Goal: Information Seeking & Learning: Learn about a topic

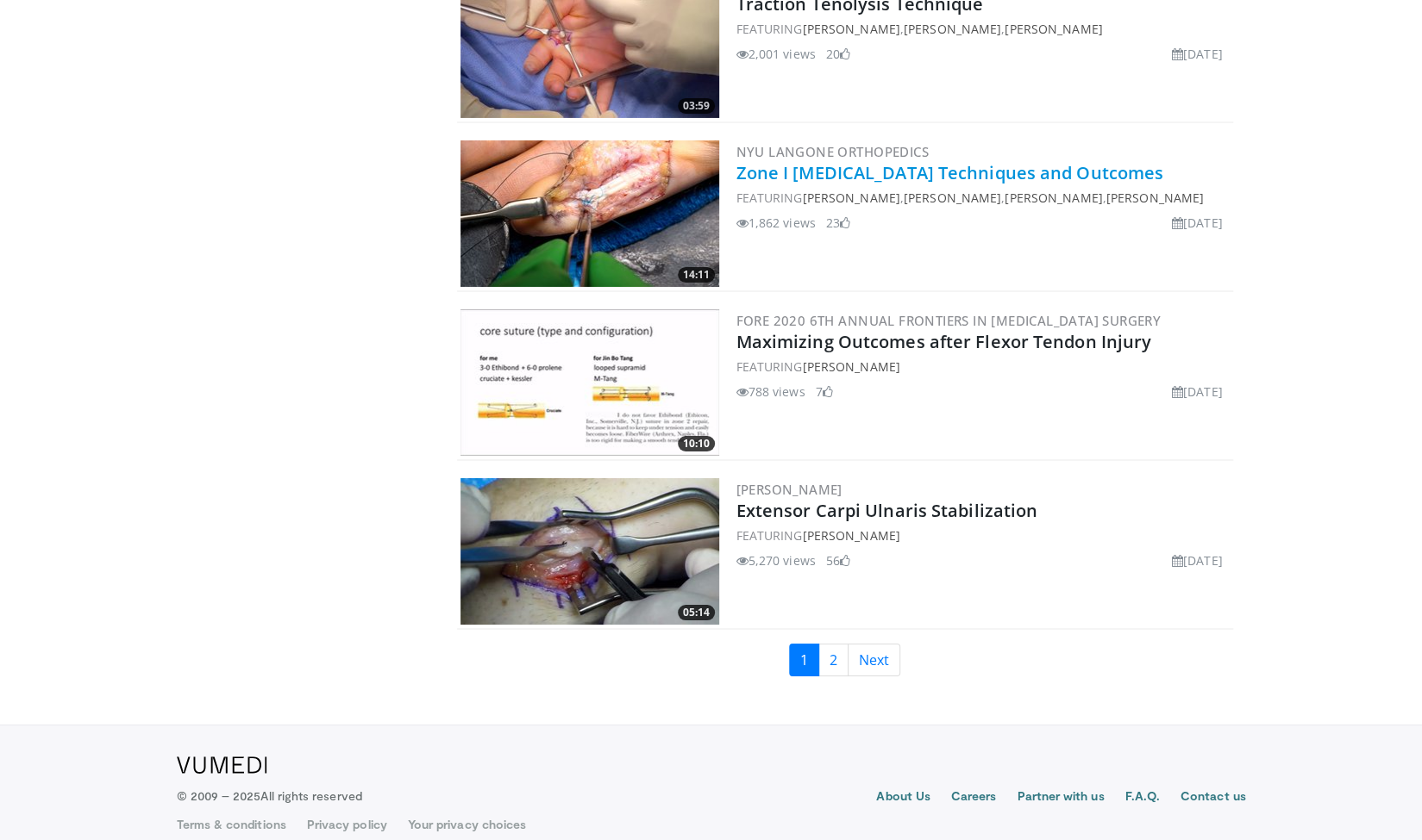
scroll to position [3830, 0]
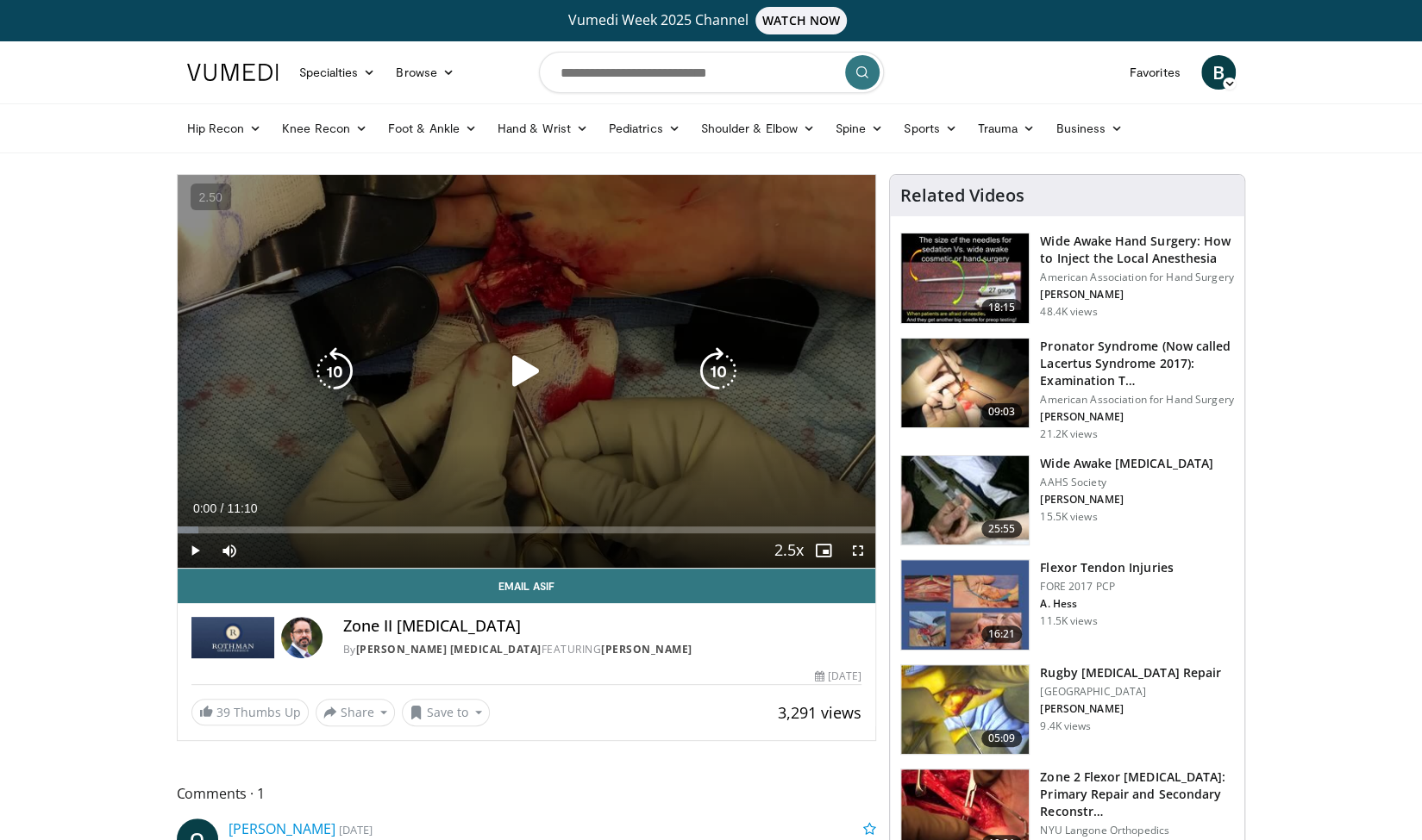
click at [415, 341] on div "10 seconds Tap to unmute" at bounding box center [526, 371] width 698 height 393
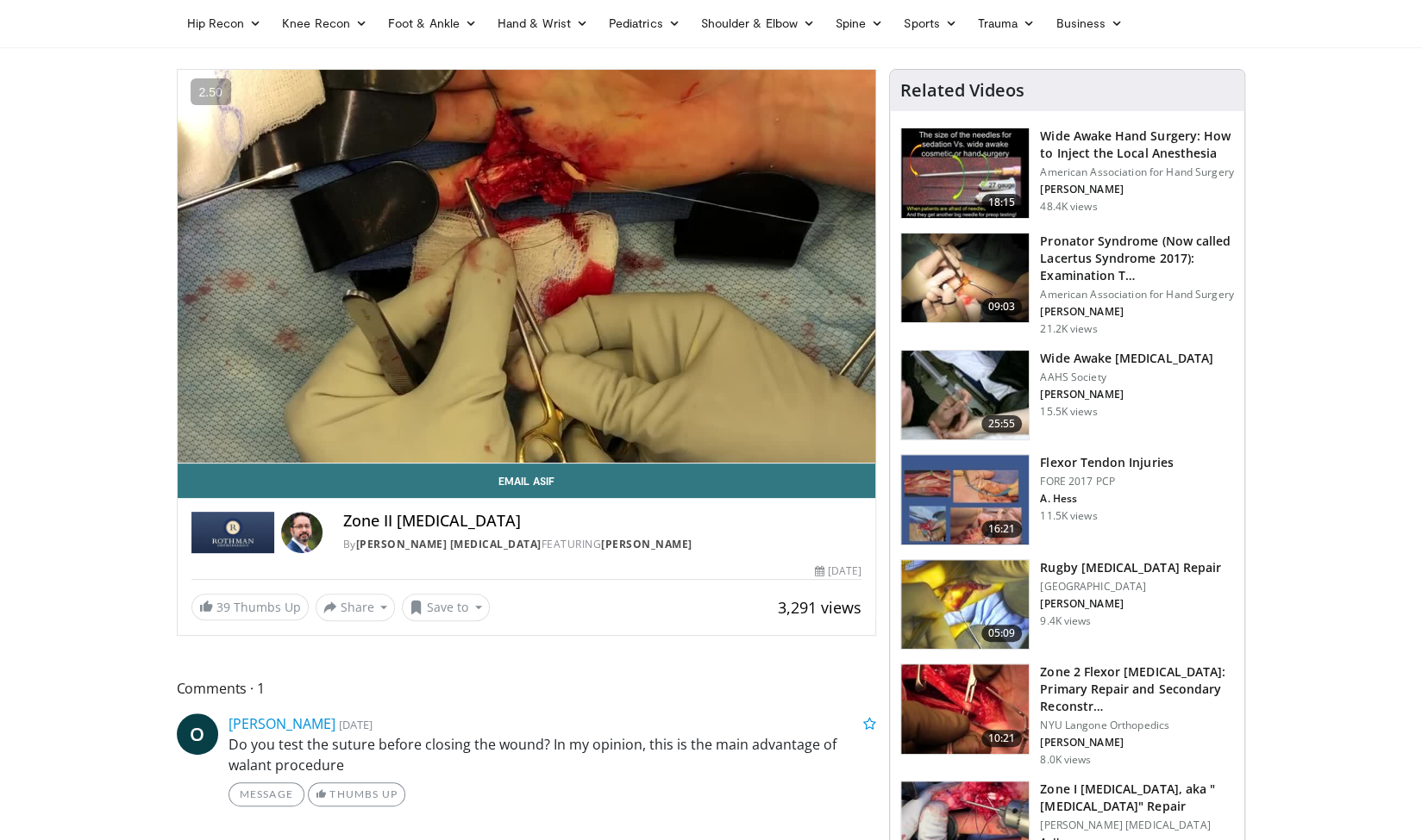
scroll to position [103, 0]
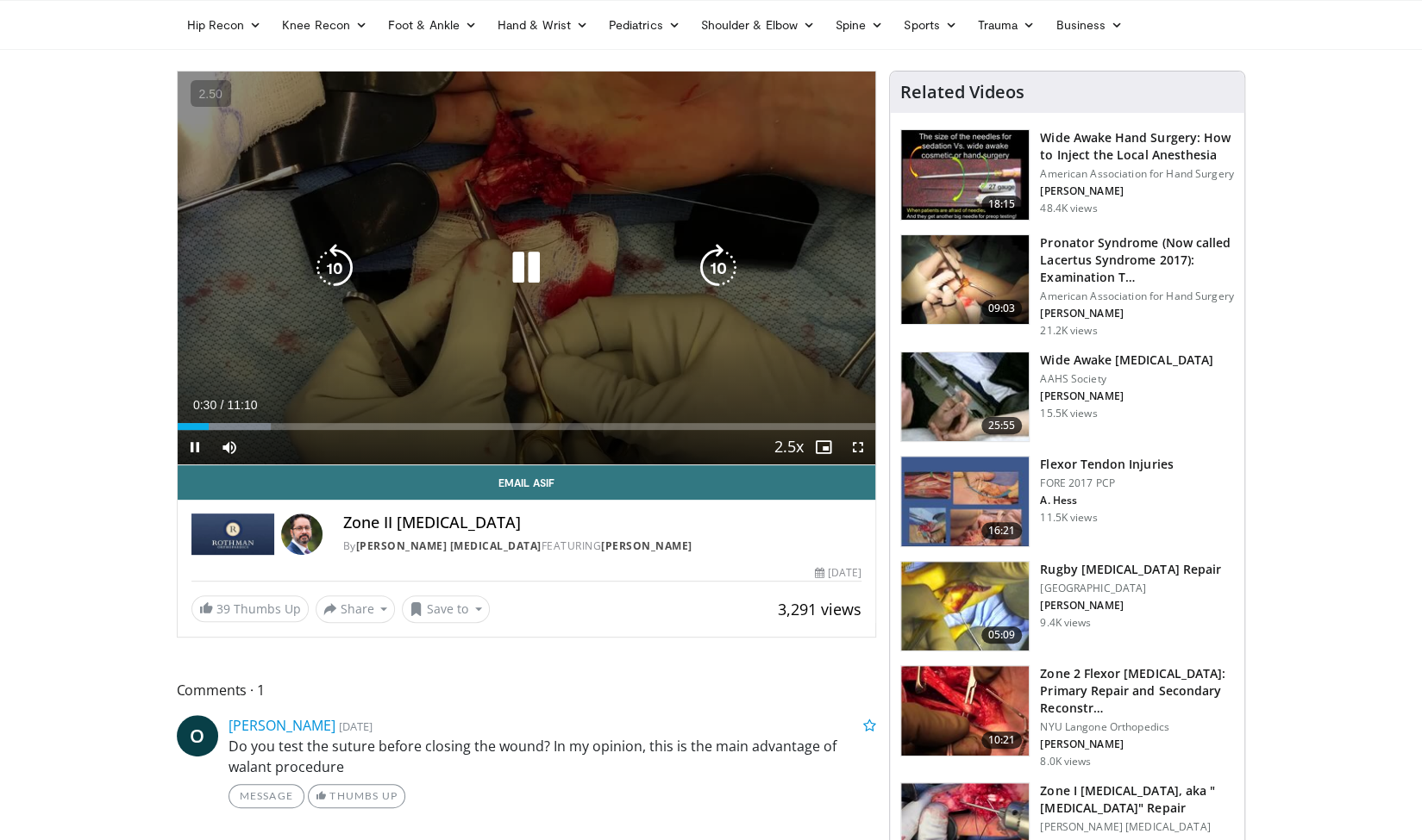
click at [349, 414] on div "Loaded : 13.38% 00:30 02:43" at bounding box center [526, 421] width 698 height 16
click at [341, 268] on icon "Video Player" at bounding box center [333, 268] width 48 height 48
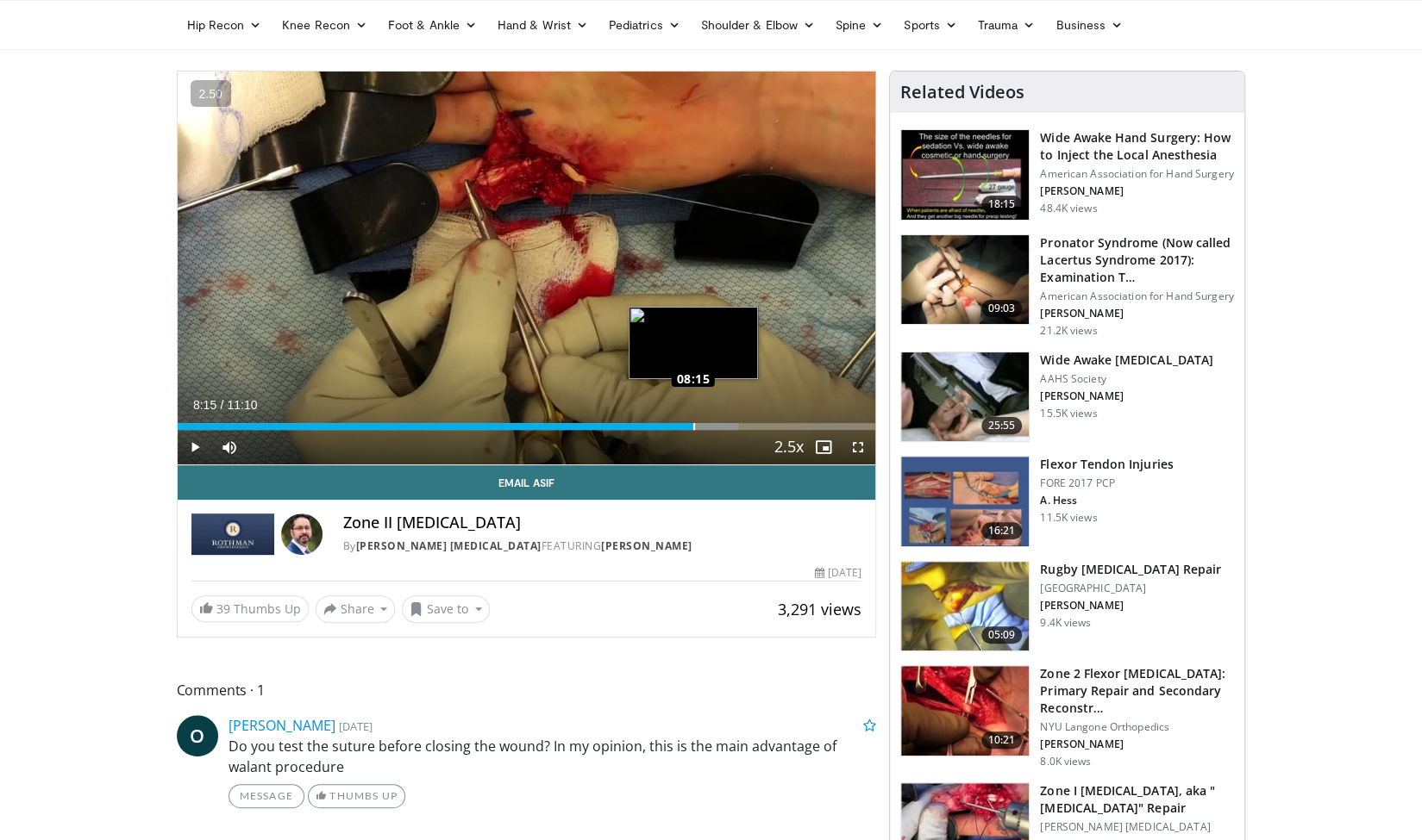
click at [692, 423] on div "Loaded : 80.35% 08:15 08:15" at bounding box center [526, 426] width 698 height 7
click at [726, 420] on div "Loaded : 81.84% 08:48 08:47" at bounding box center [526, 421] width 698 height 16
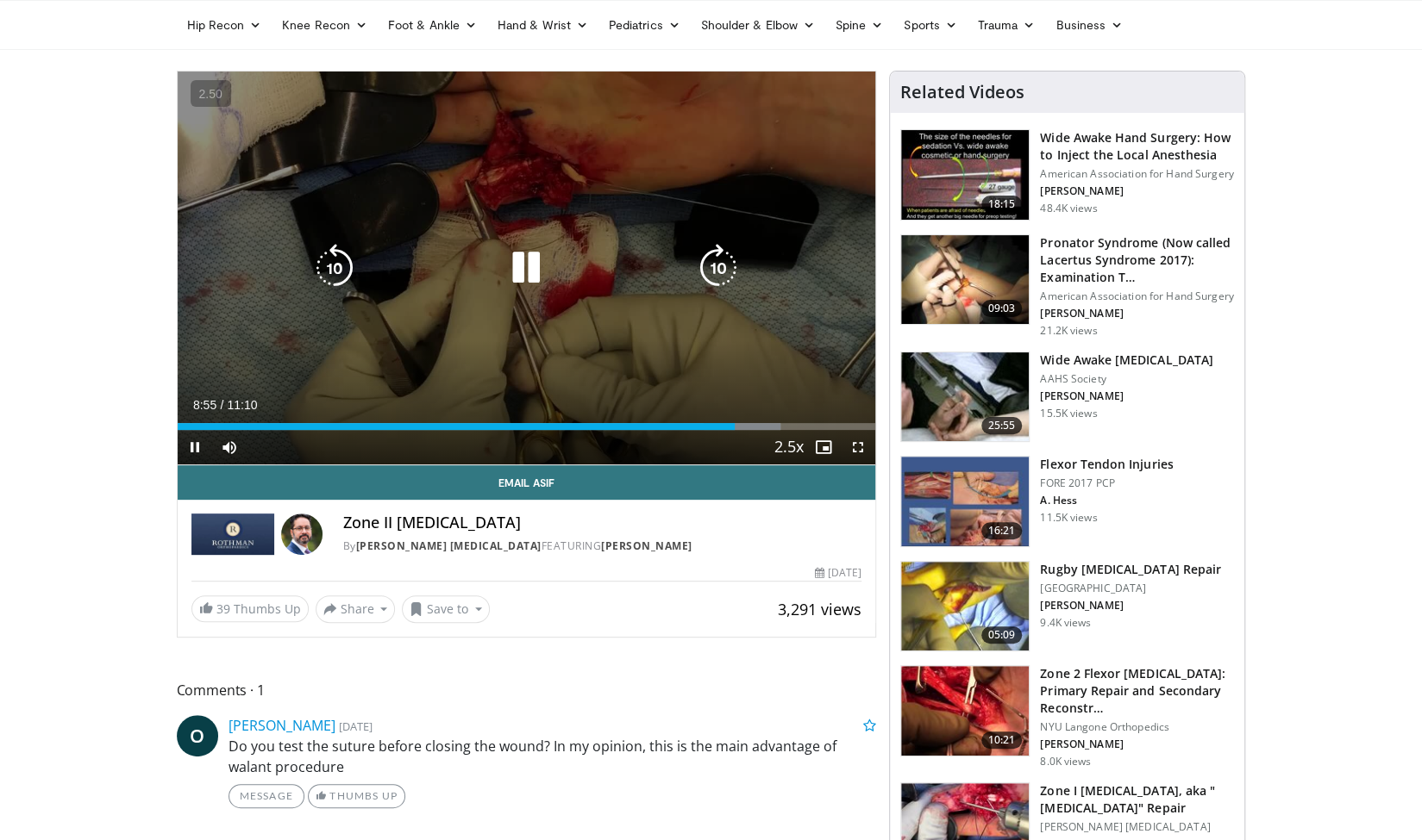
click at [534, 273] on icon "Video Player" at bounding box center [526, 268] width 48 height 48
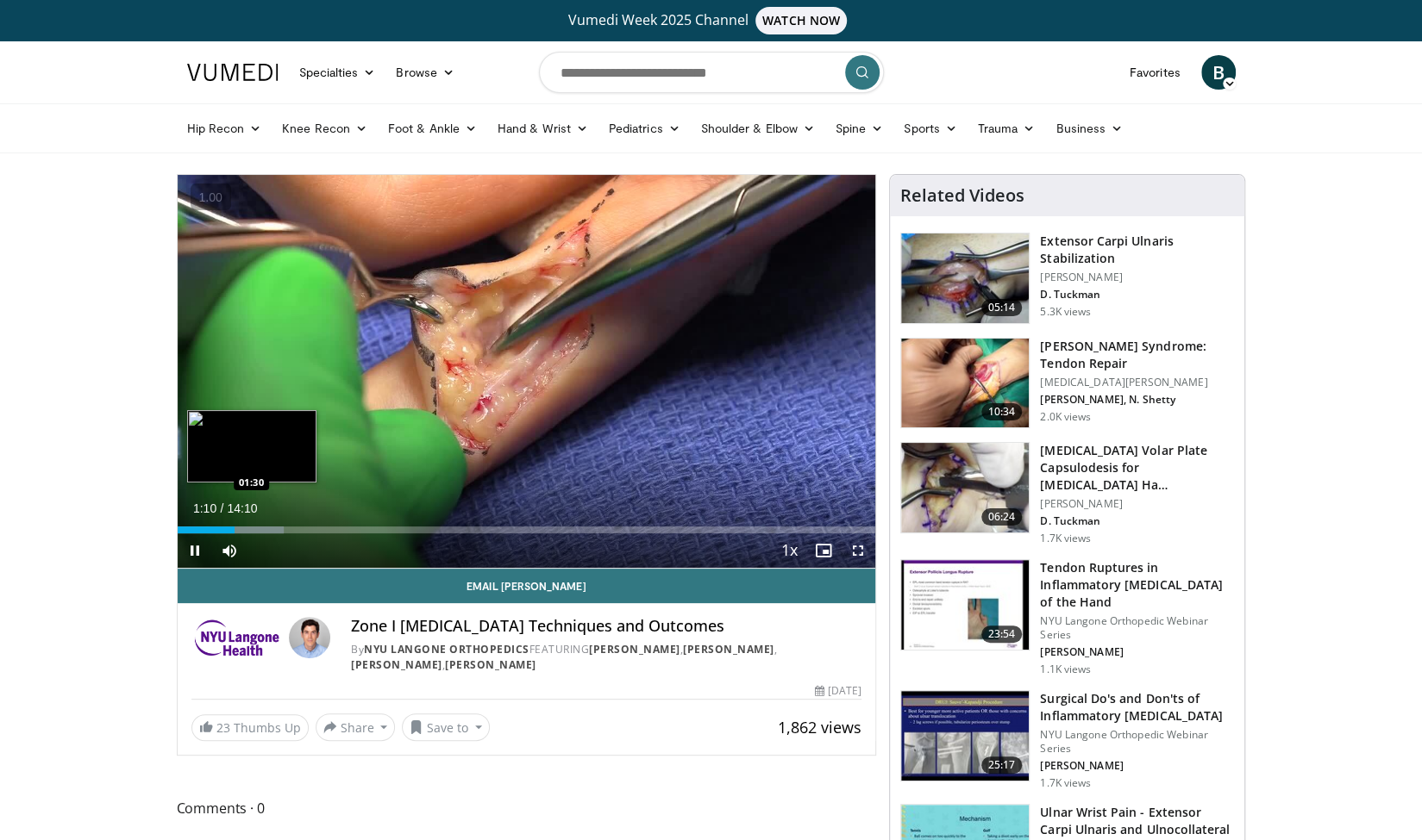
click at [251, 526] on div "Loaded : 15.30% 01:10 01:30" at bounding box center [526, 529] width 698 height 7
click at [266, 526] on div "Loaded : 18.66% 01:48 01:48" at bounding box center [526, 529] width 698 height 7
click at [272, 527] on div "Progress Bar" at bounding box center [279, 529] width 73 height 7
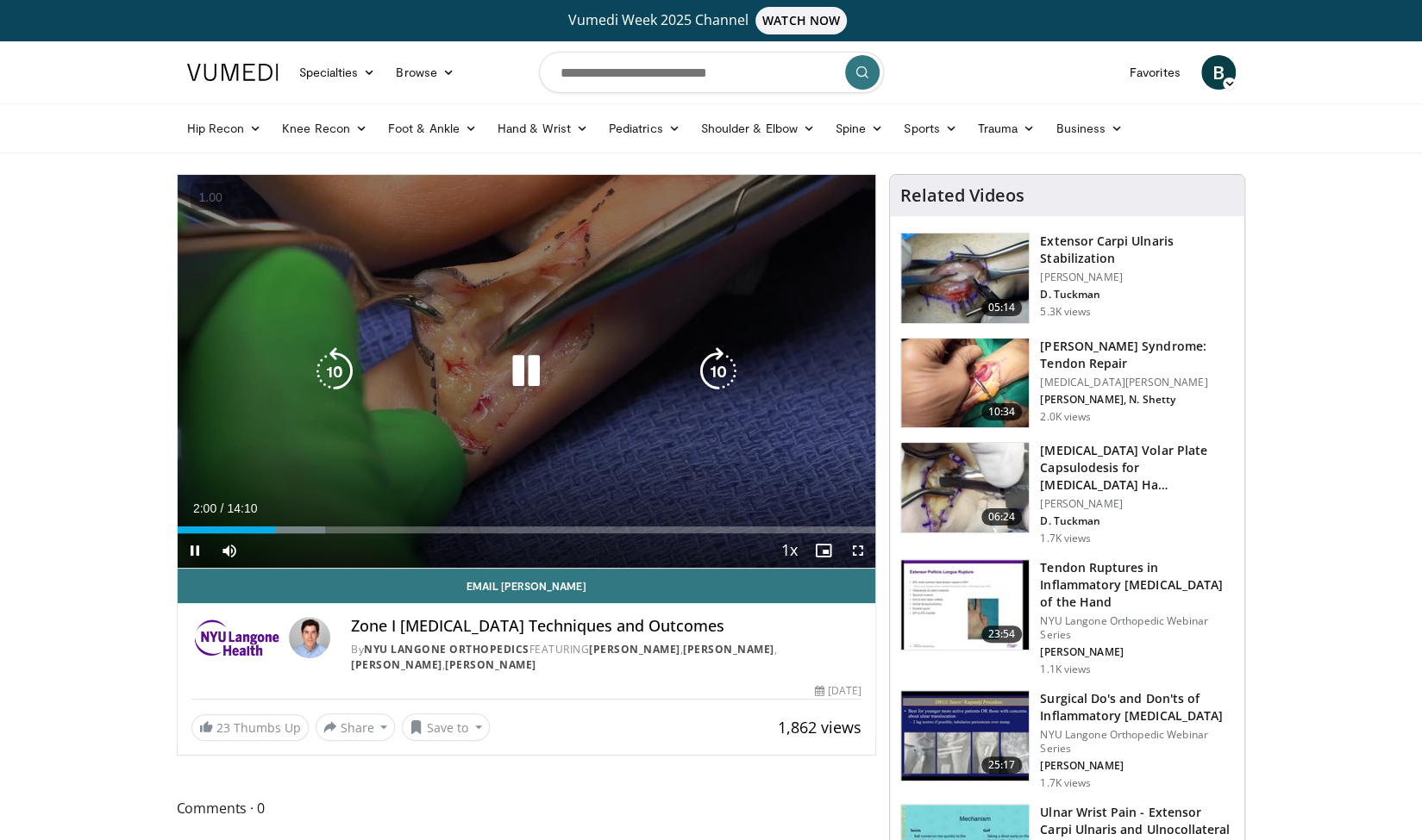
click at [705, 369] on icon "Video Player" at bounding box center [719, 372] width 48 height 48
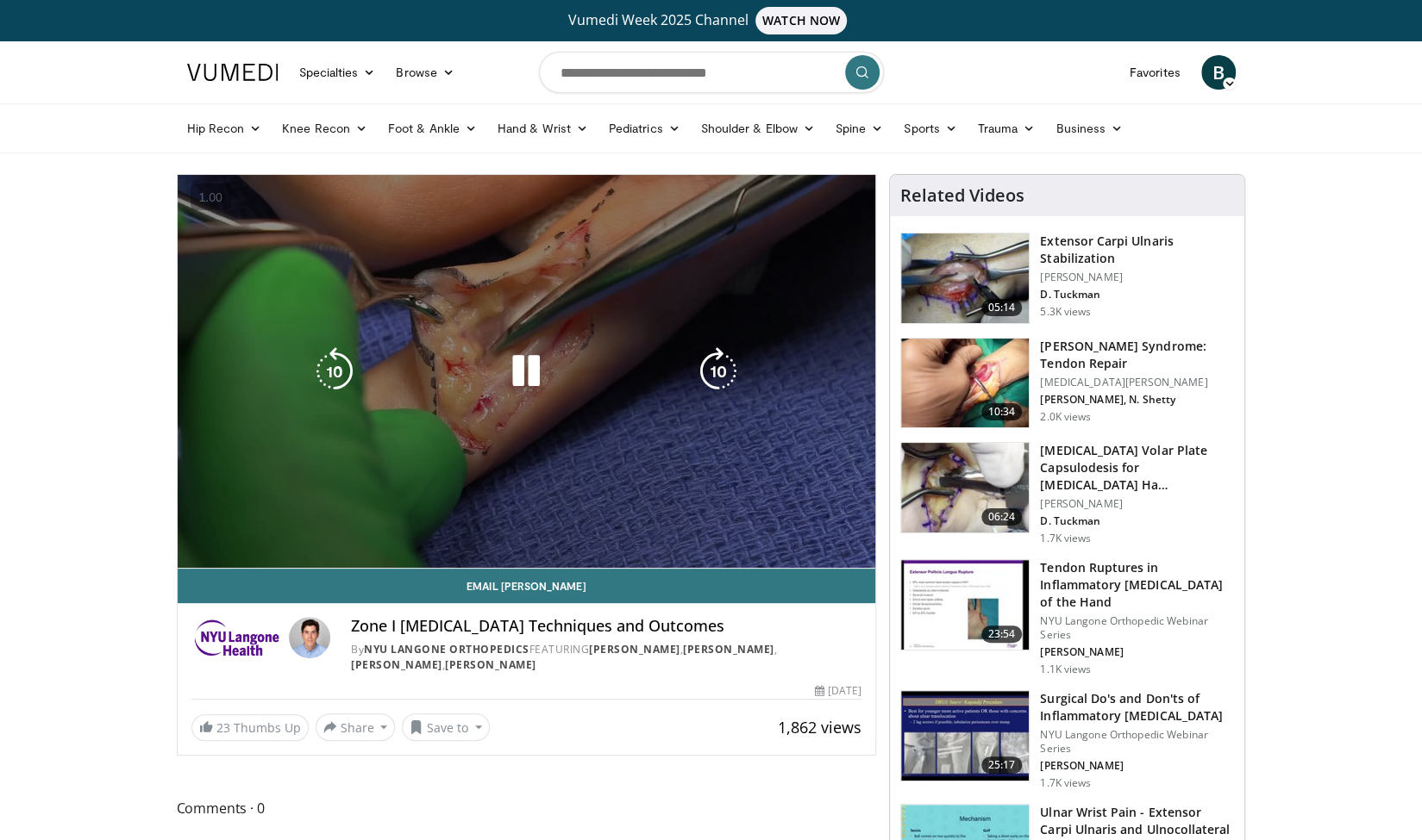
click at [716, 365] on icon "Video Player" at bounding box center [719, 372] width 48 height 48
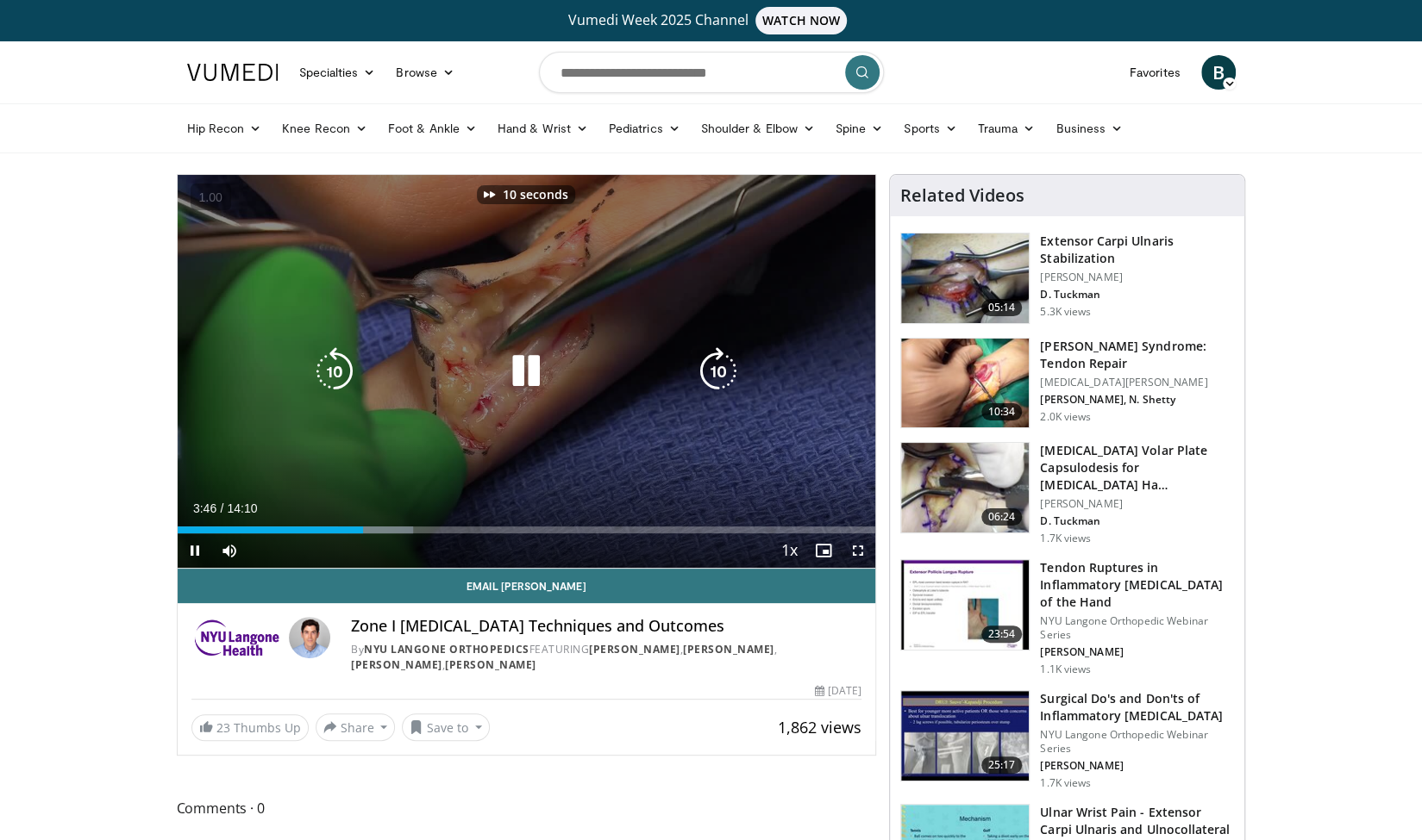
click at [716, 365] on icon "Video Player" at bounding box center [719, 372] width 48 height 48
click at [706, 374] on icon "Video Player" at bounding box center [719, 372] width 48 height 48
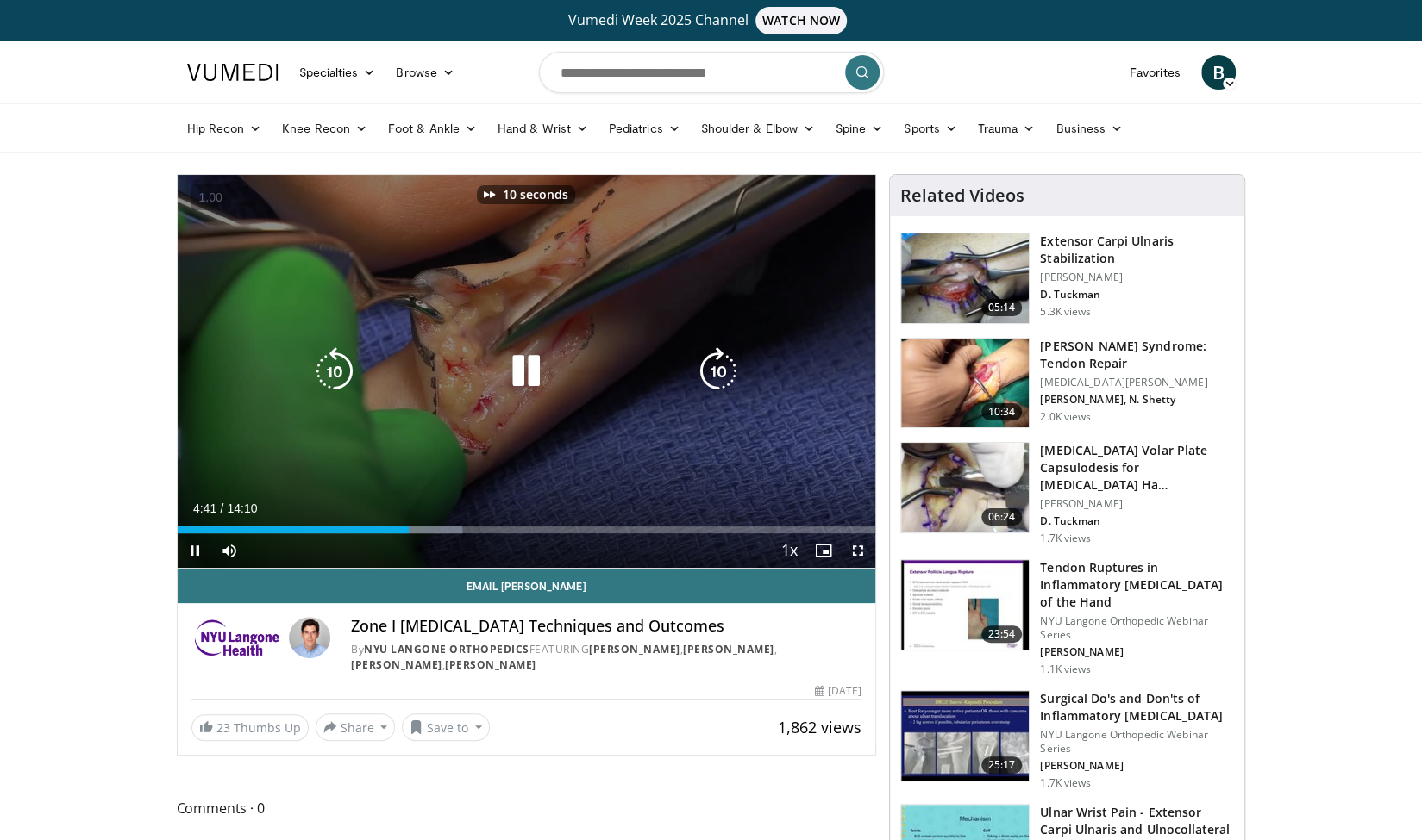
click at [706, 374] on icon "Video Player" at bounding box center [719, 372] width 48 height 48
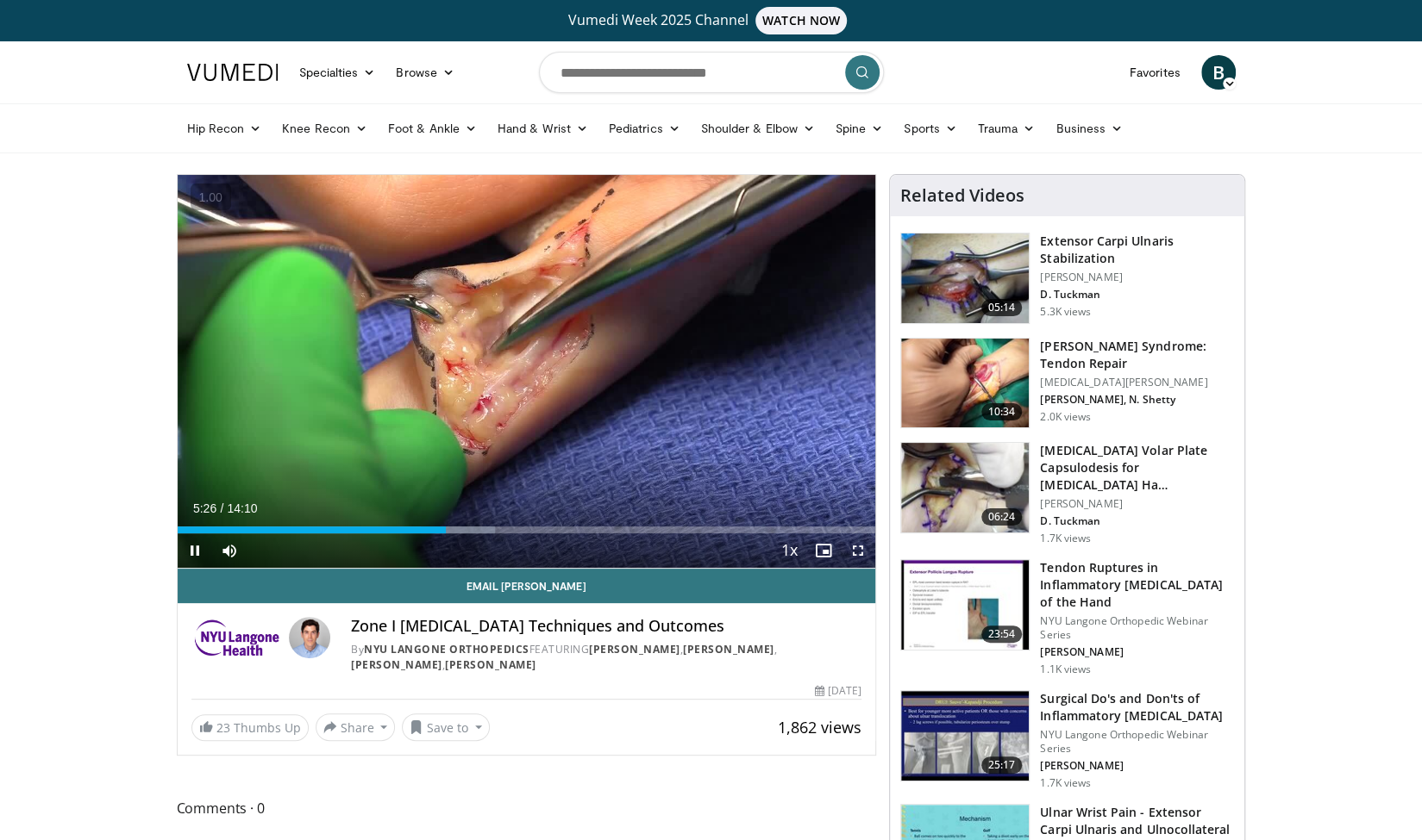
click at [706, 374] on div "50 seconds Tap to unmute" at bounding box center [526, 371] width 698 height 393
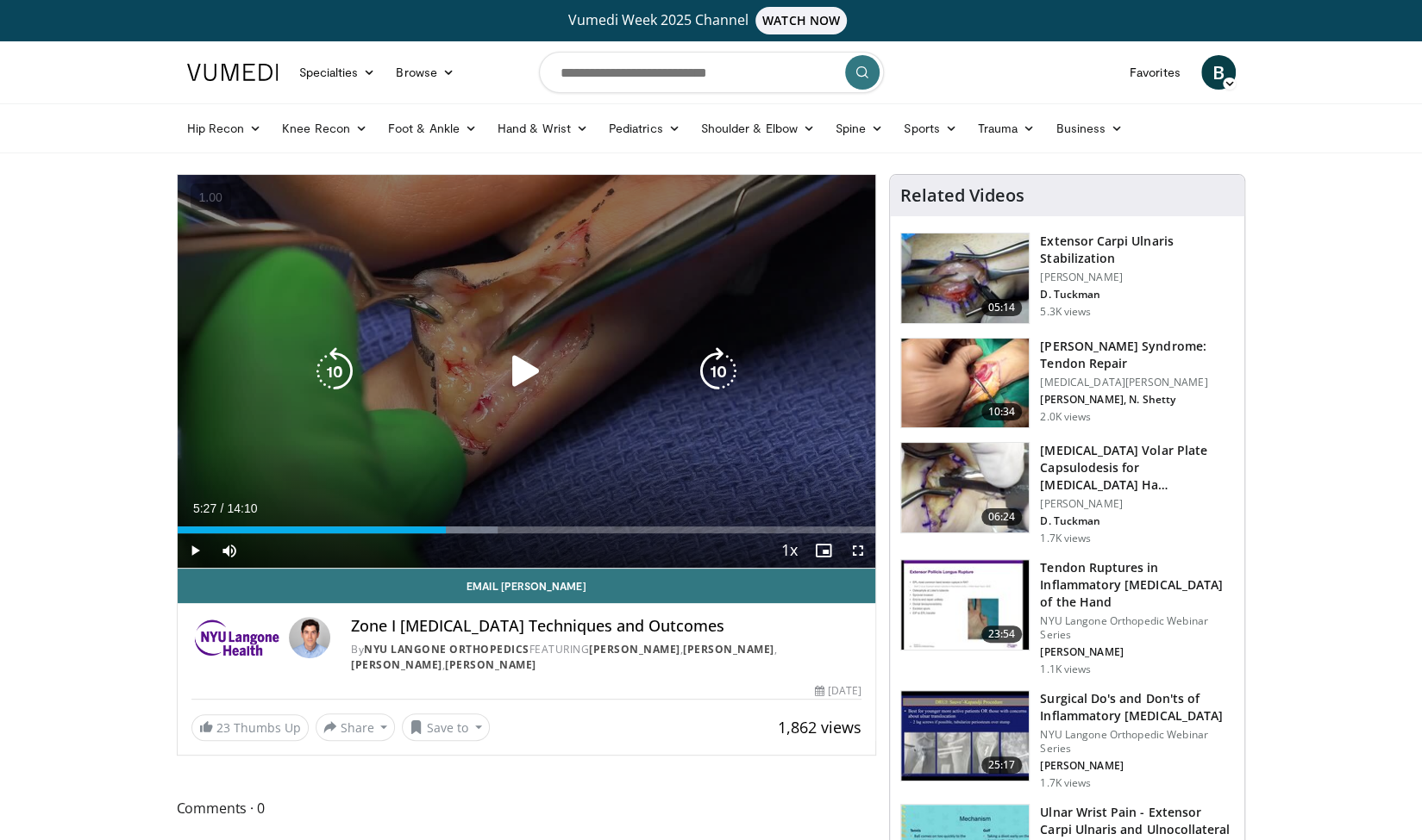
click at [716, 366] on icon "Video Player" at bounding box center [719, 372] width 48 height 48
click at [527, 363] on icon "Video Player" at bounding box center [526, 372] width 48 height 48
click at [716, 372] on icon "Video Player" at bounding box center [719, 372] width 48 height 48
click at [716, 371] on icon "Video Player" at bounding box center [719, 372] width 48 height 48
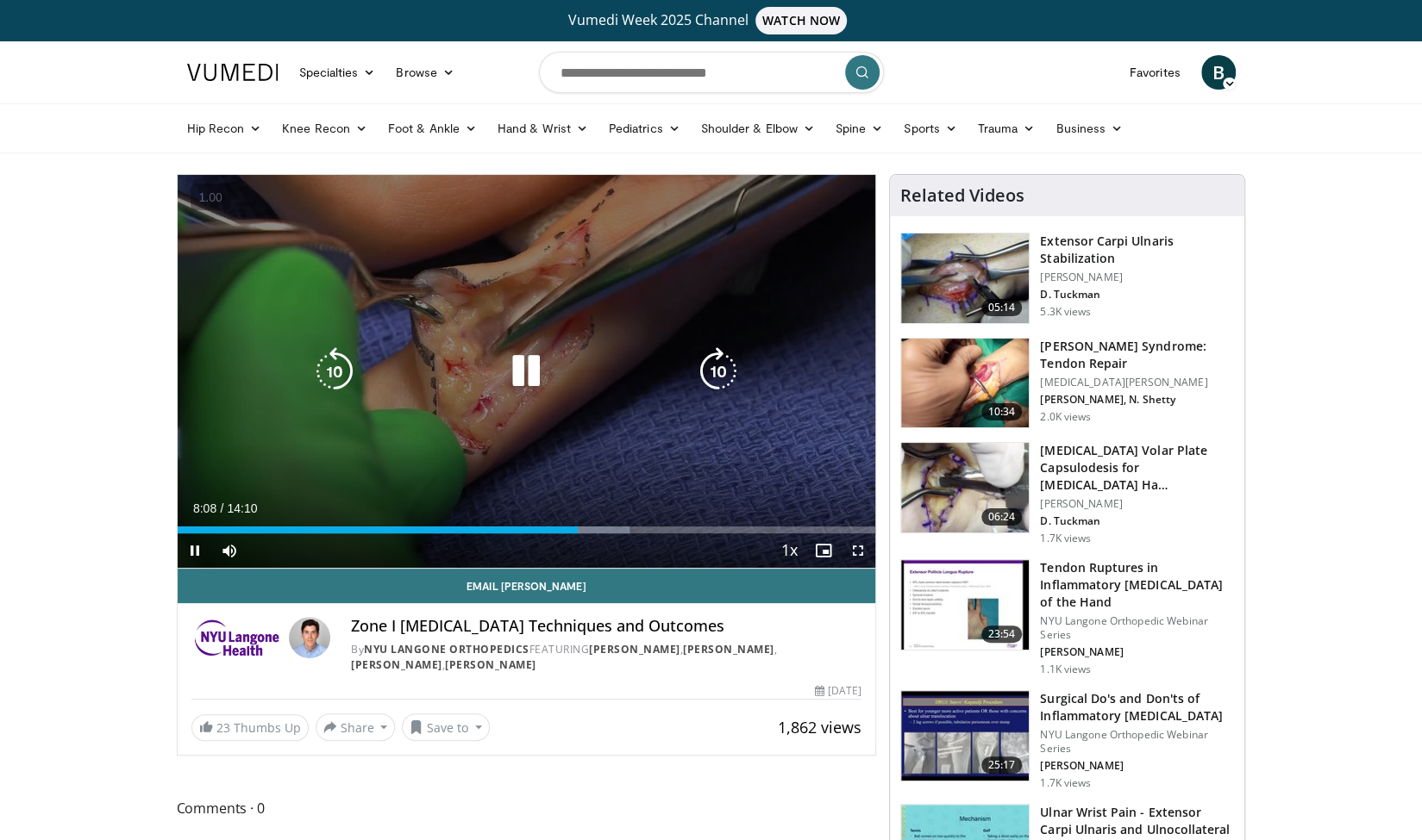
click at [726, 367] on icon "Video Player" at bounding box center [719, 372] width 48 height 48
click at [365, 365] on div "Video Player" at bounding box center [526, 372] width 419 height 35
click at [356, 365] on icon "Video Player" at bounding box center [333, 372] width 48 height 48
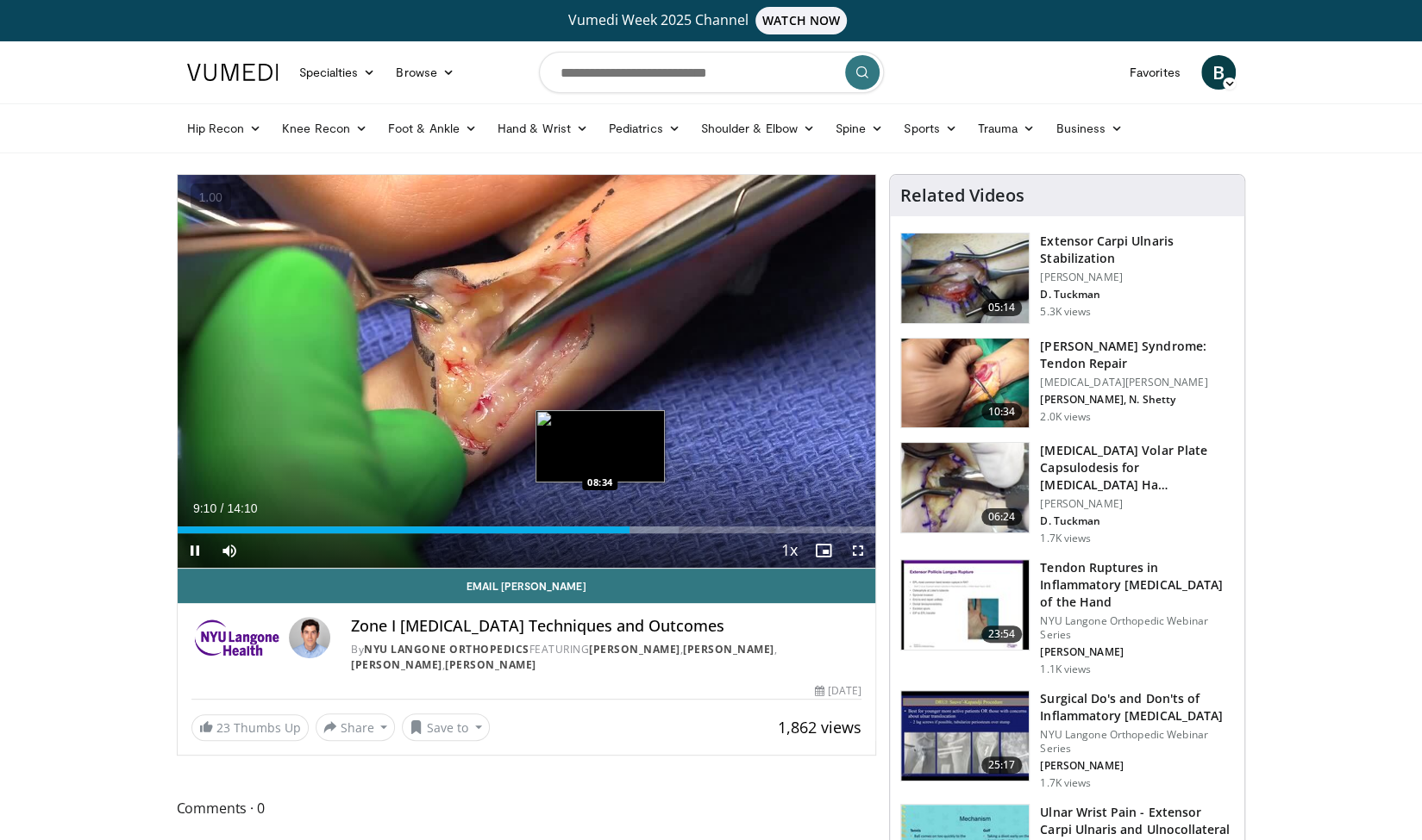
click at [600, 528] on div "09:11" at bounding box center [404, 529] width 453 height 7
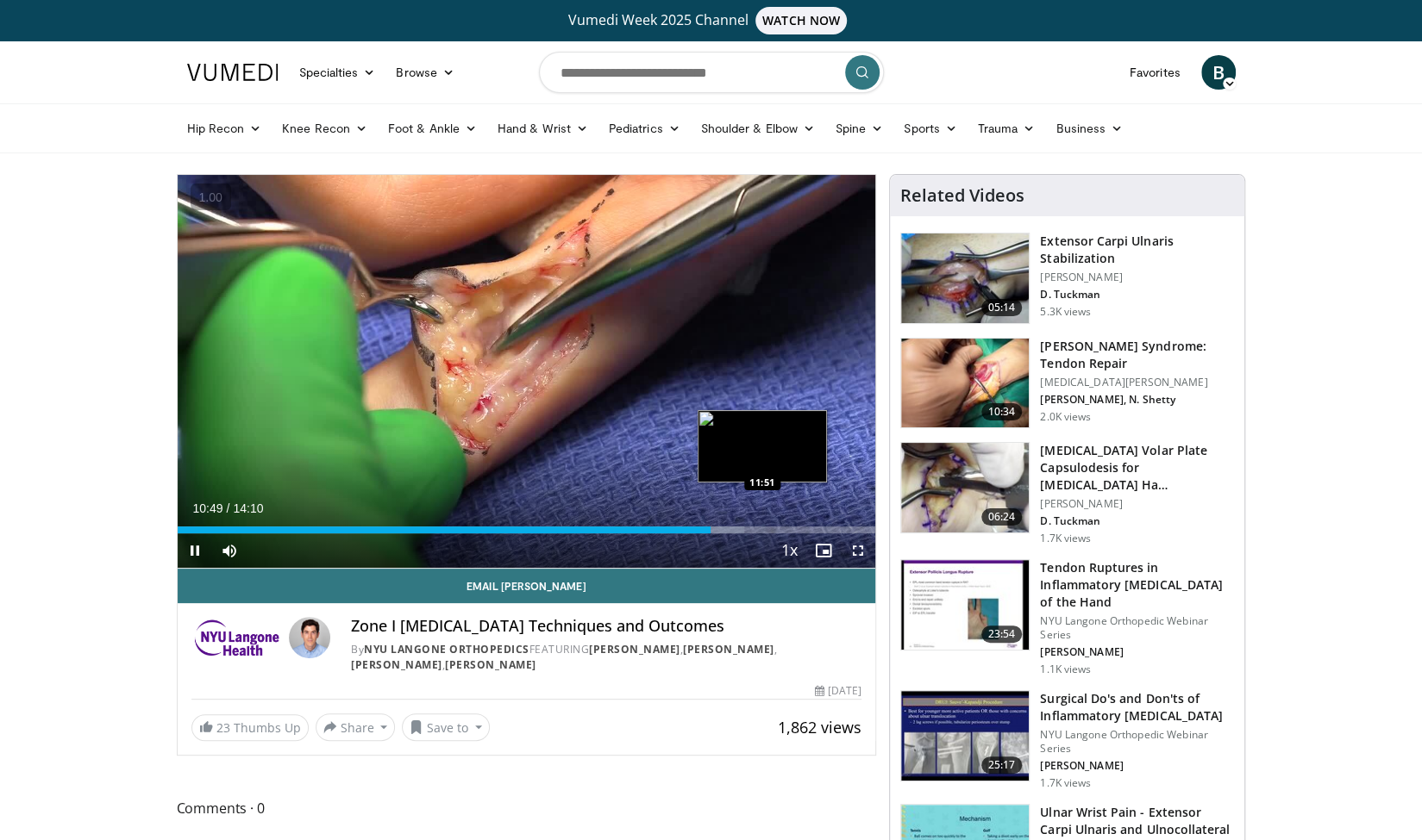
click at [759, 526] on div "Loaded : 81.23% 10:49 11:51" at bounding box center [526, 529] width 698 height 7
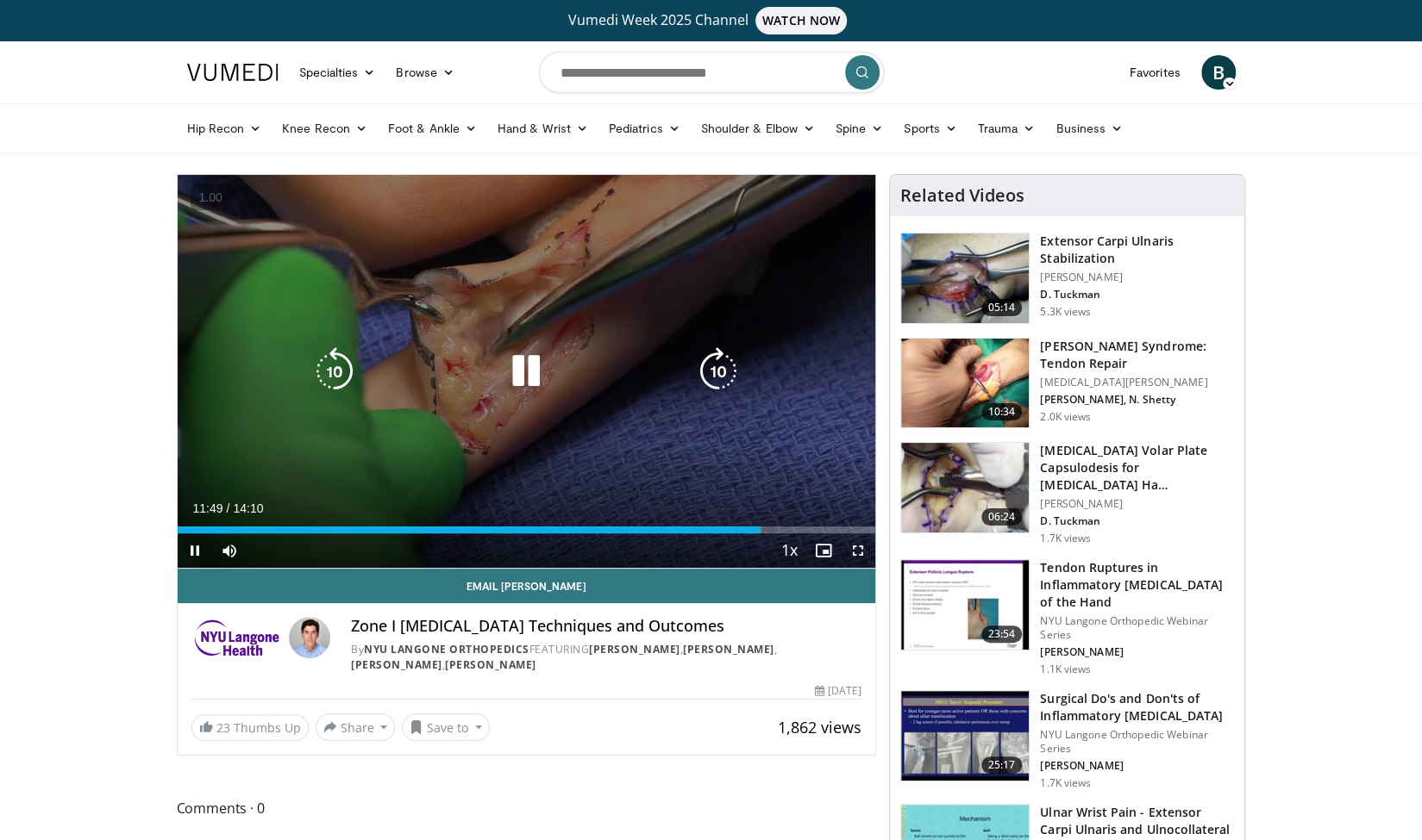
click at [540, 368] on icon "Video Player" at bounding box center [526, 372] width 48 height 48
